Goal: Task Accomplishment & Management: Use online tool/utility

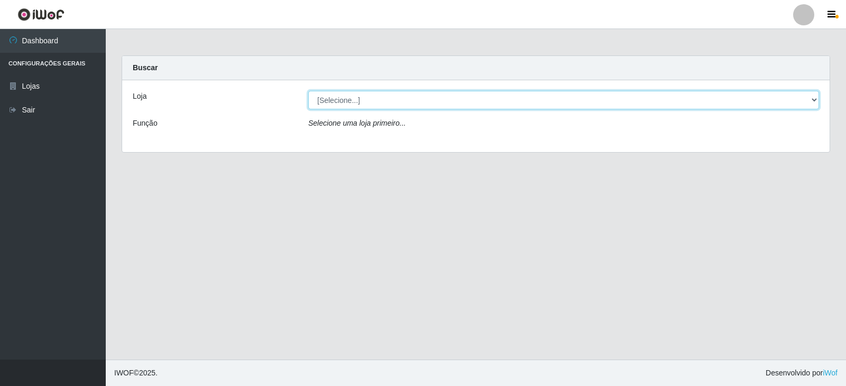
drag, startPoint x: 567, startPoint y: 96, endPoint x: 570, endPoint y: 101, distance: 6.5
click at [567, 96] on select "[Selecione...] Queiroz Atacadão - Catolé do Rocha" at bounding box center [563, 100] width 511 height 18
select select "500"
click at [308, 91] on select "[Selecione...] Queiroz Atacadão - Catolé do Rocha" at bounding box center [563, 100] width 511 height 18
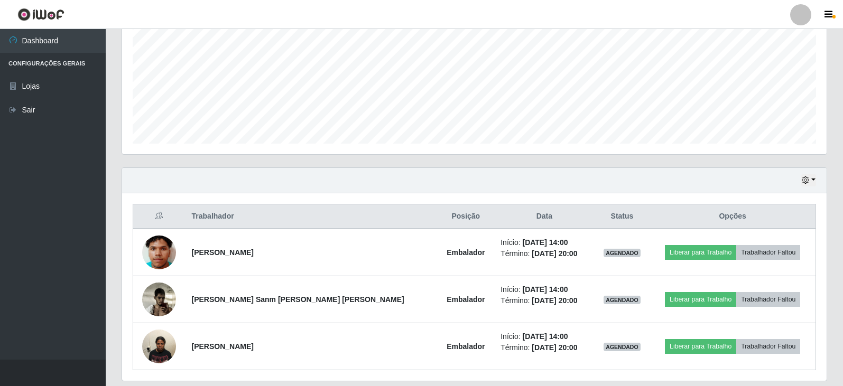
scroll to position [216, 0]
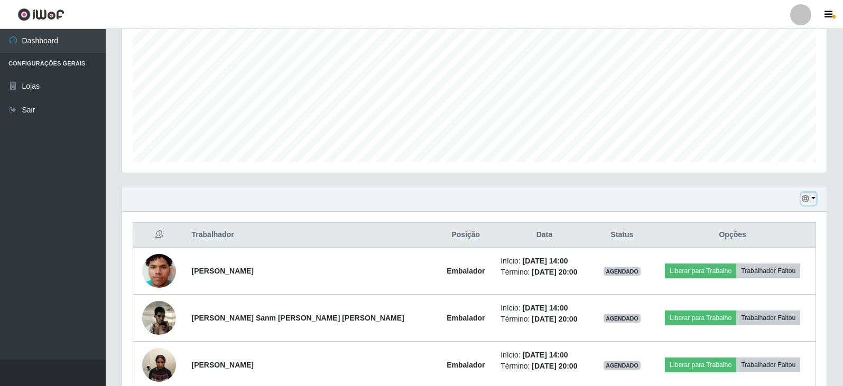
click at [810, 204] on button "button" at bounding box center [808, 199] width 15 height 12
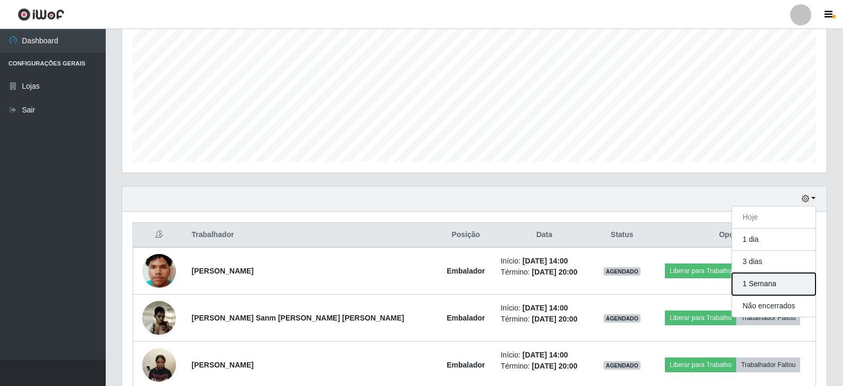
click at [756, 283] on button "1 Semana" at bounding box center [774, 284] width 84 height 22
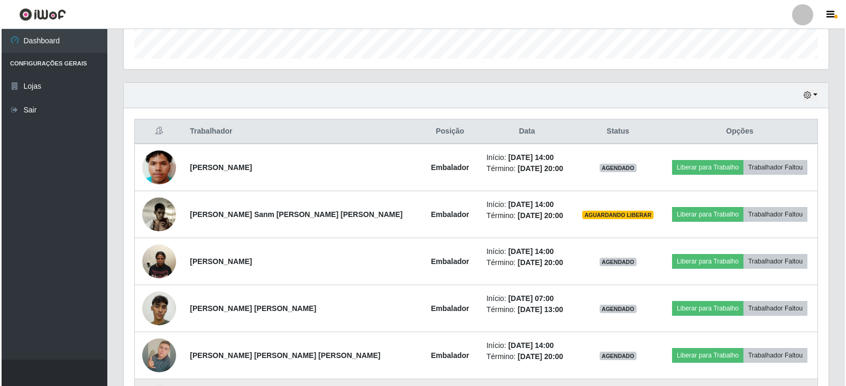
scroll to position [317, 0]
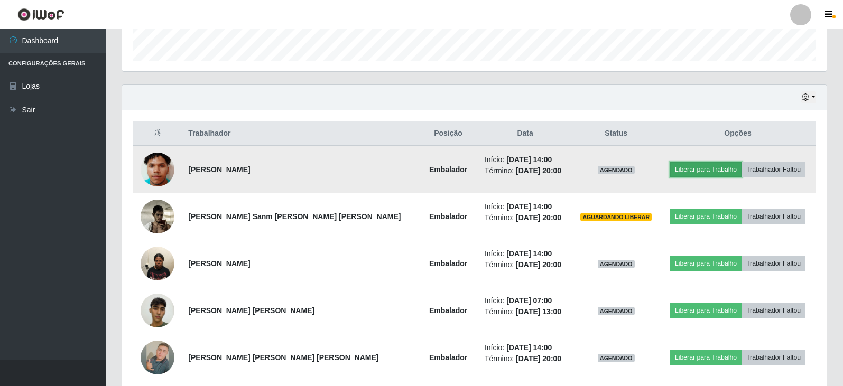
click at [676, 172] on button "Liberar para Trabalho" at bounding box center [705, 169] width 71 height 15
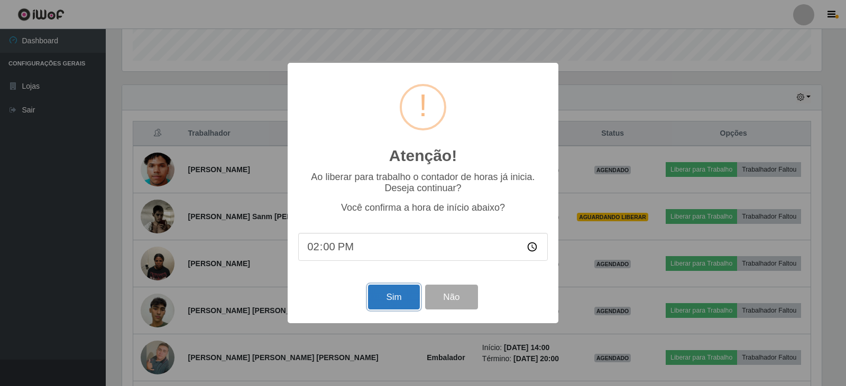
click at [401, 292] on button "Sim" at bounding box center [393, 297] width 51 height 25
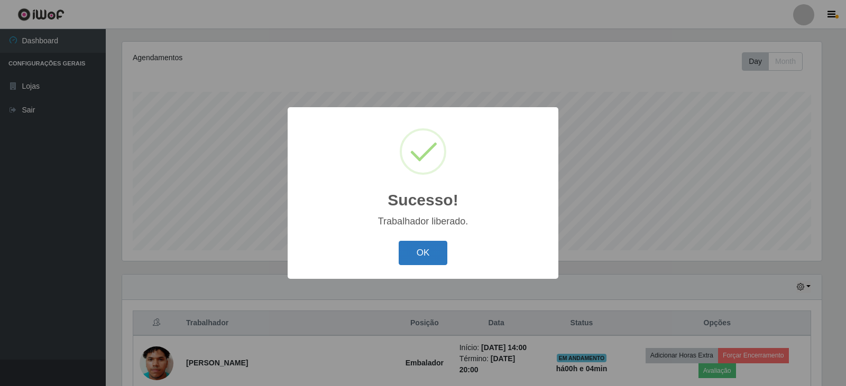
click at [435, 256] on button "OK" at bounding box center [423, 253] width 49 height 25
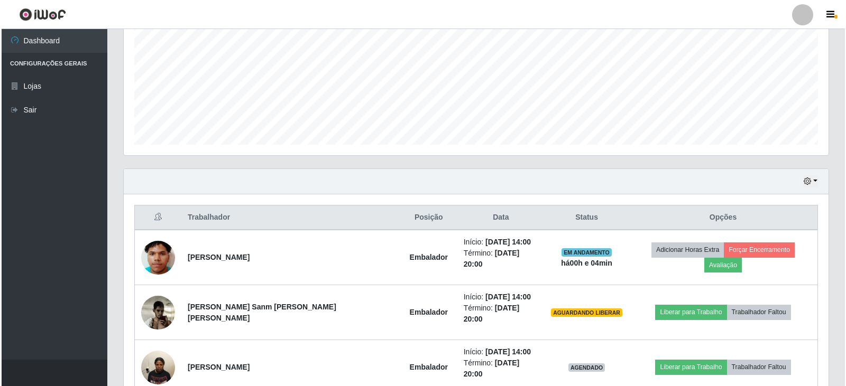
scroll to position [286, 0]
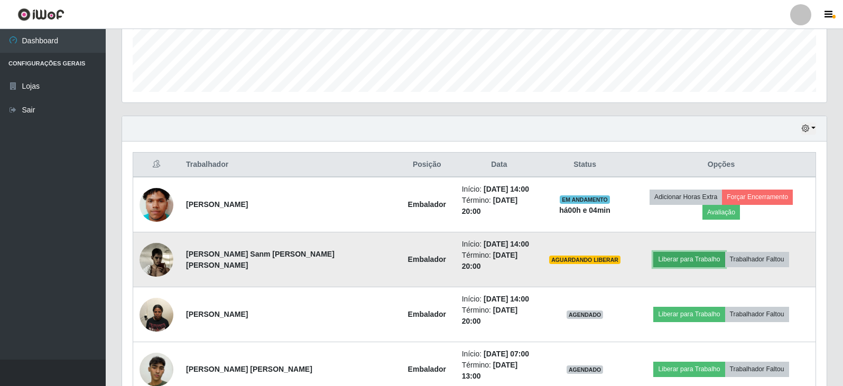
click at [670, 252] on button "Liberar para Trabalho" at bounding box center [688, 259] width 71 height 15
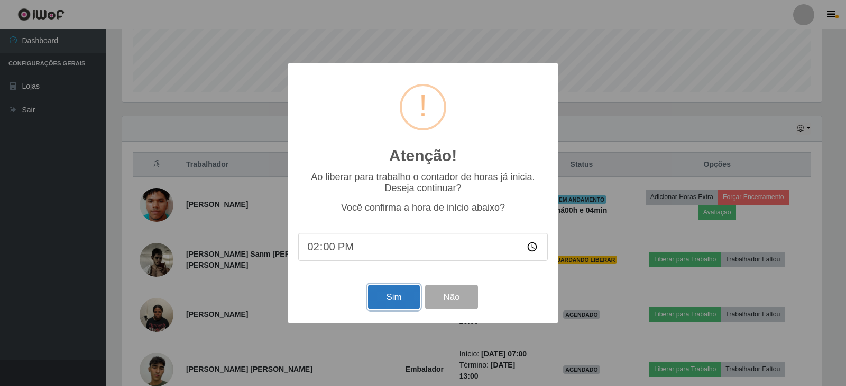
click at [399, 301] on button "Sim" at bounding box center [393, 297] width 51 height 25
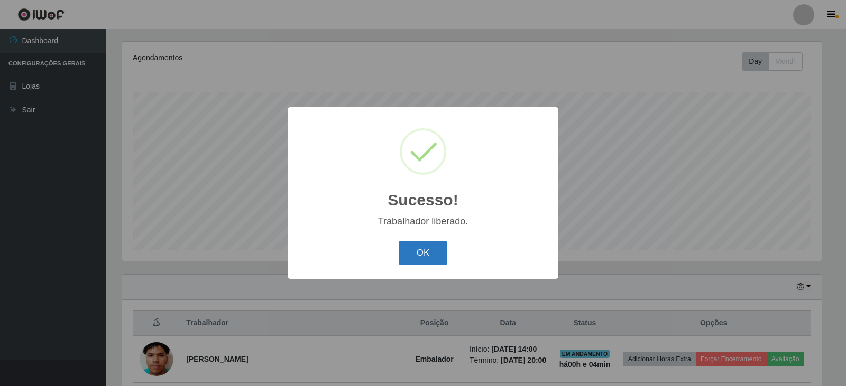
click at [433, 256] on button "OK" at bounding box center [423, 253] width 49 height 25
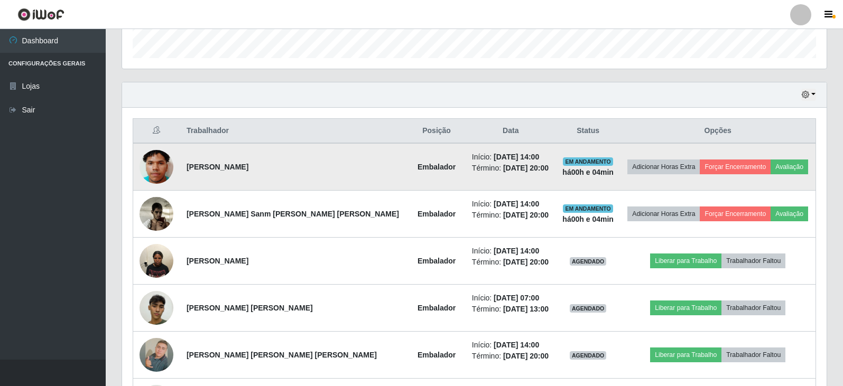
scroll to position [339, 0]
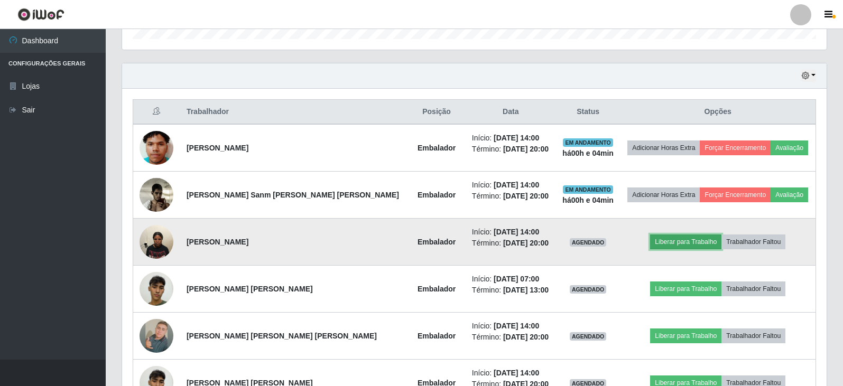
click at [681, 245] on button "Liberar para Trabalho" at bounding box center [685, 242] width 71 height 15
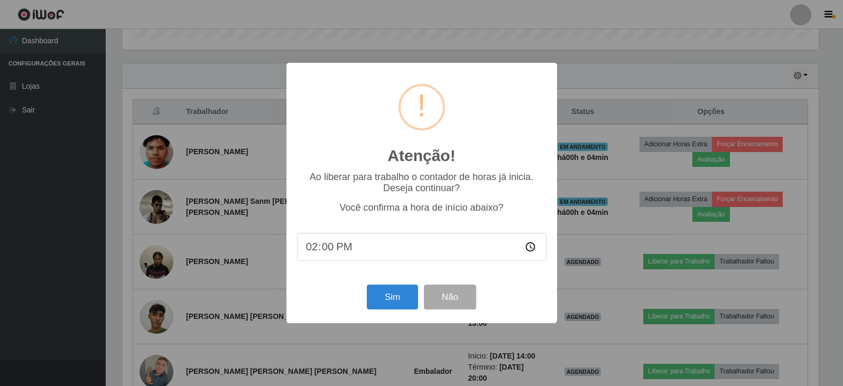
scroll to position [219, 699]
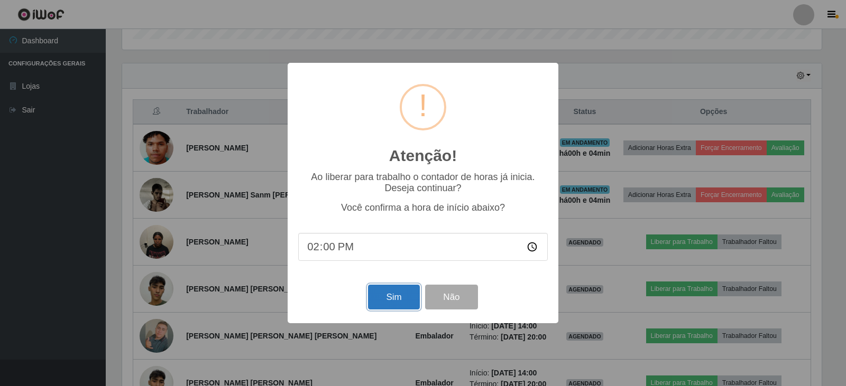
click at [389, 300] on button "Sim" at bounding box center [393, 297] width 51 height 25
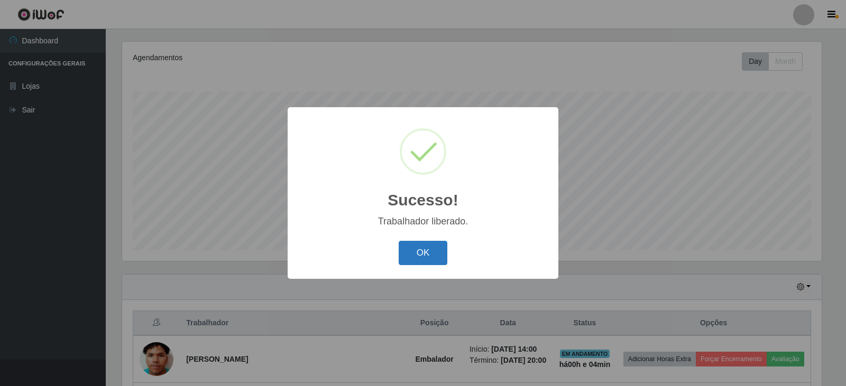
click at [426, 260] on button "OK" at bounding box center [423, 253] width 49 height 25
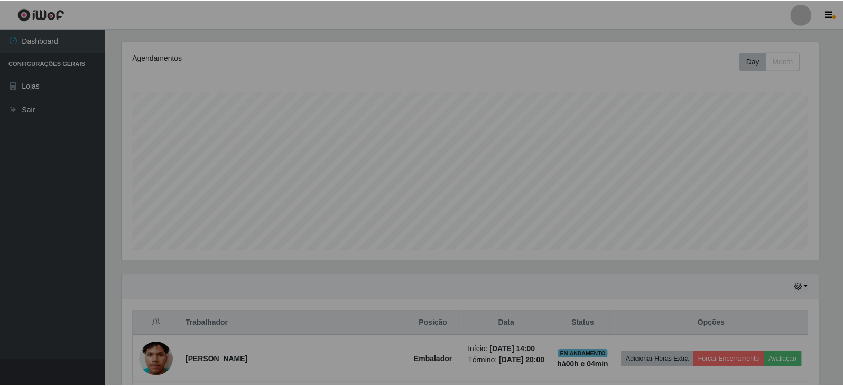
scroll to position [0, 0]
